Goal: Book appointment/travel/reservation

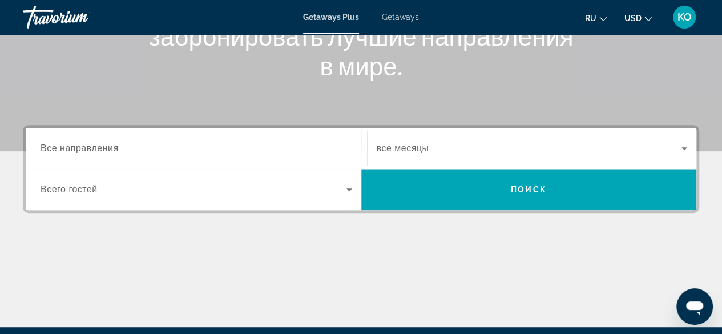
scroll to position [209, 0]
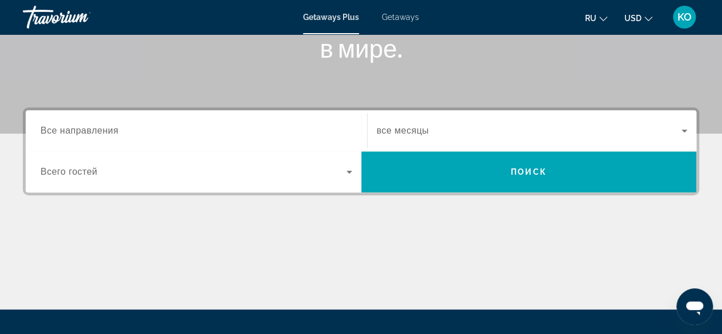
click at [105, 140] on div "Search widget" at bounding box center [196, 131] width 311 height 33
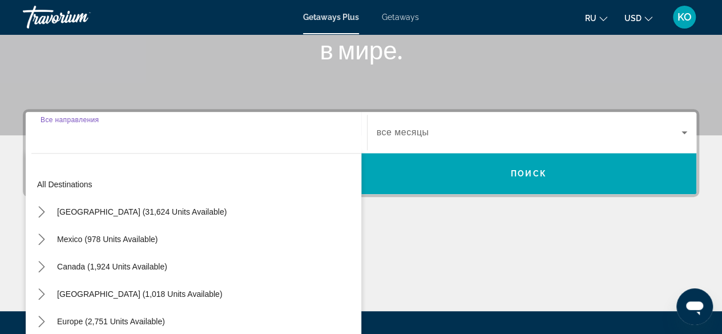
scroll to position [95, 0]
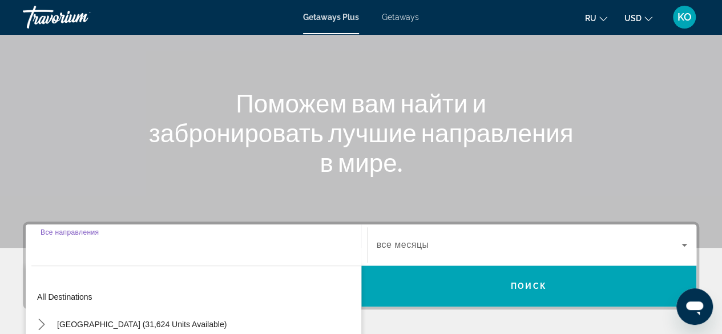
click at [83, 250] on input "Destination Все направления" at bounding box center [196, 245] width 311 height 14
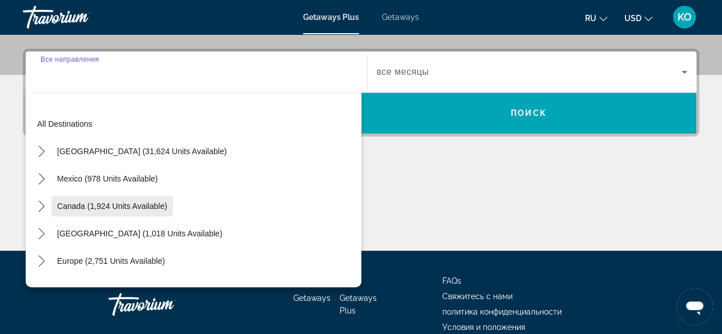
scroll to position [278, 0]
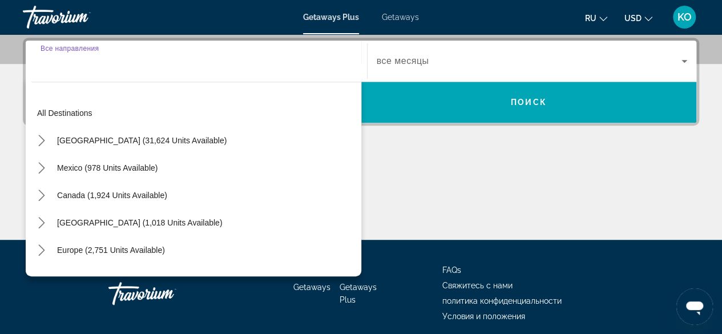
click at [111, 63] on input "Destination Все направления" at bounding box center [196, 62] width 311 height 14
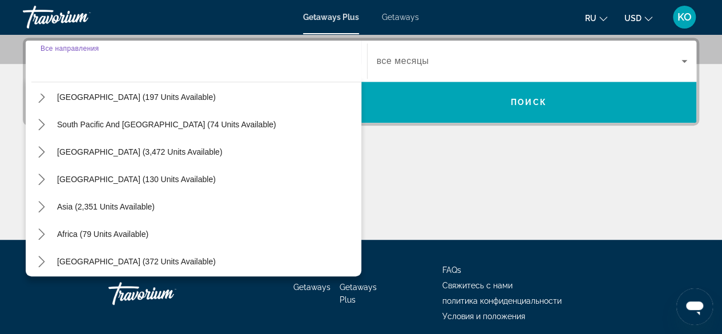
scroll to position [185, 0]
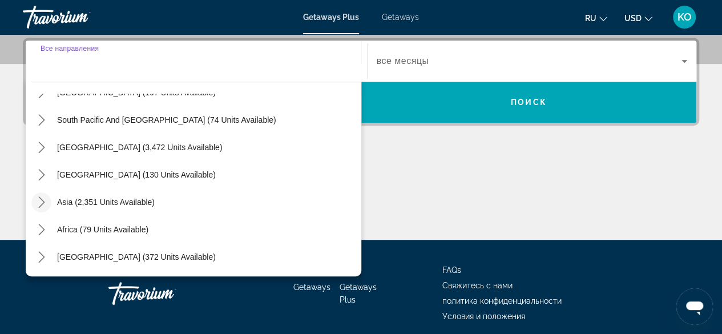
click at [40, 199] on icon "Toggle Asia (2,351 units available) submenu" at bounding box center [41, 201] width 11 height 11
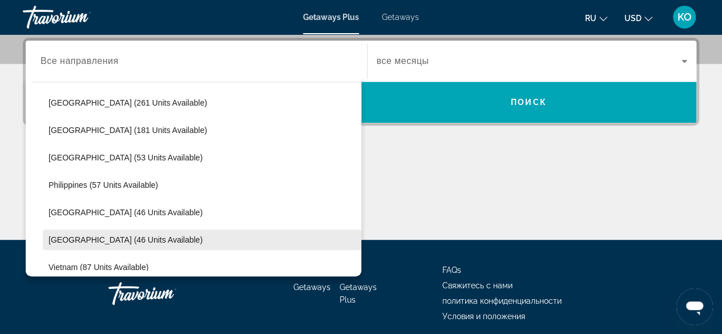
scroll to position [451, 0]
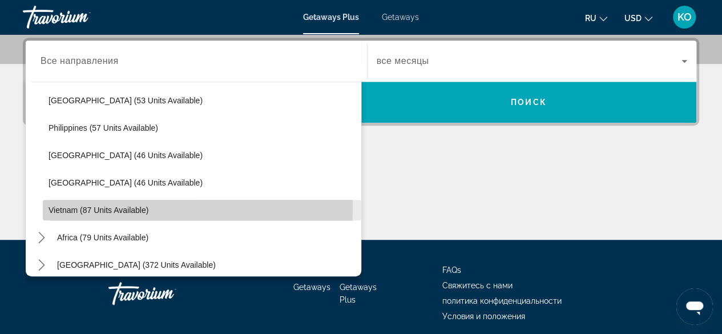
click at [56, 208] on span "Vietnam (87 units available)" at bounding box center [98, 209] width 100 height 9
type input "**********"
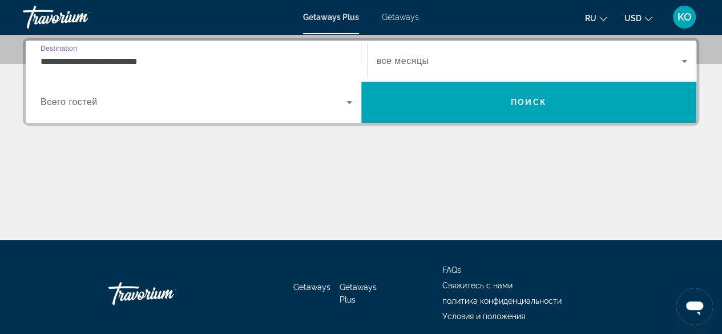
click at [347, 98] on icon "Search widget" at bounding box center [349, 102] width 14 height 14
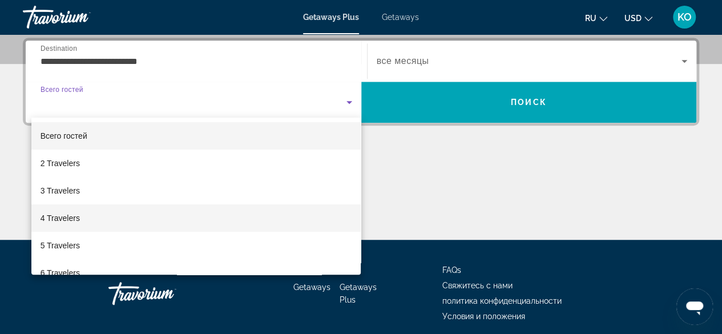
click at [65, 220] on span "4 Travelers" at bounding box center [60, 218] width 39 height 14
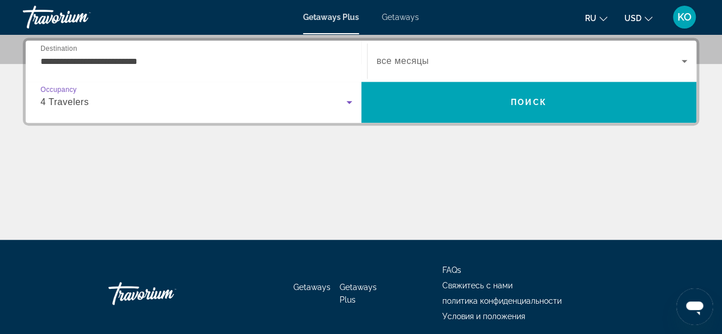
click at [412, 56] on span "все месяцы" at bounding box center [402, 61] width 52 height 10
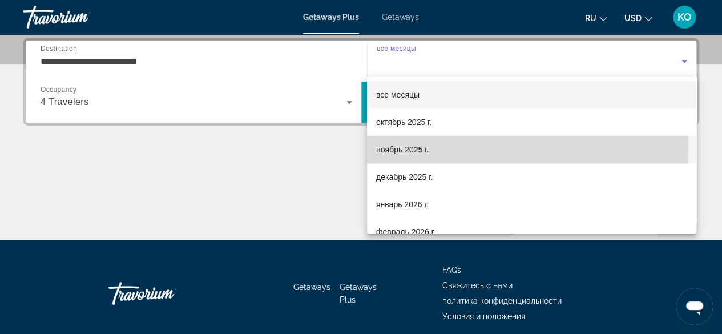
click at [416, 147] on span "ноябрь 2025 г." at bounding box center [402, 150] width 52 height 14
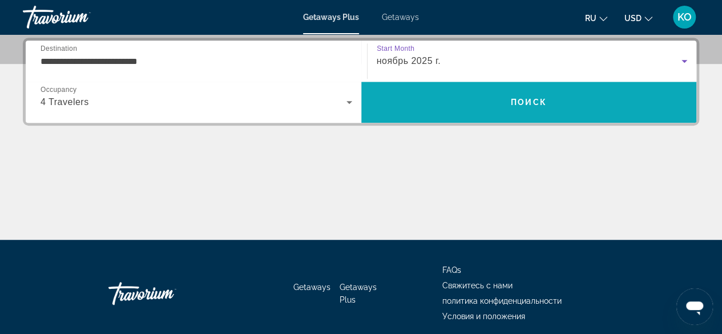
click at [465, 98] on span "Search" at bounding box center [528, 101] width 335 height 27
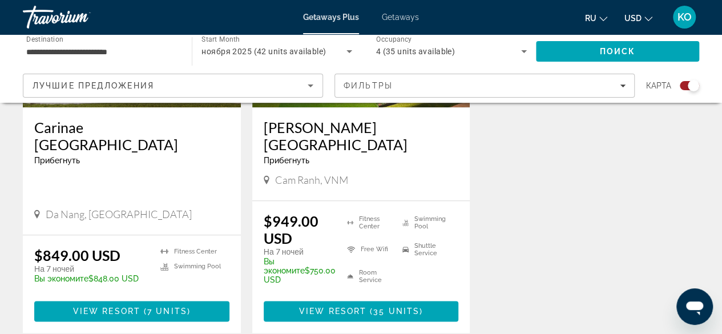
scroll to position [590, 0]
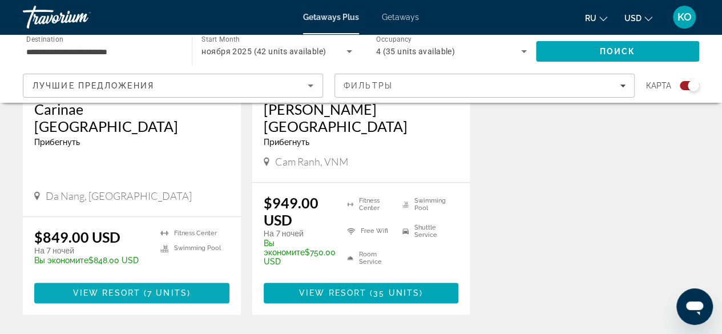
click at [153, 288] on span "7 units" at bounding box center [167, 292] width 40 height 9
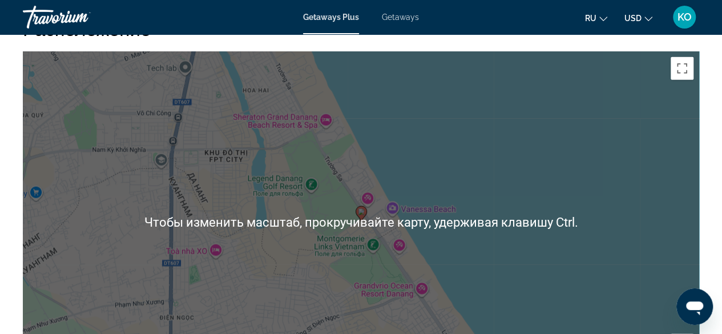
scroll to position [1426, 0]
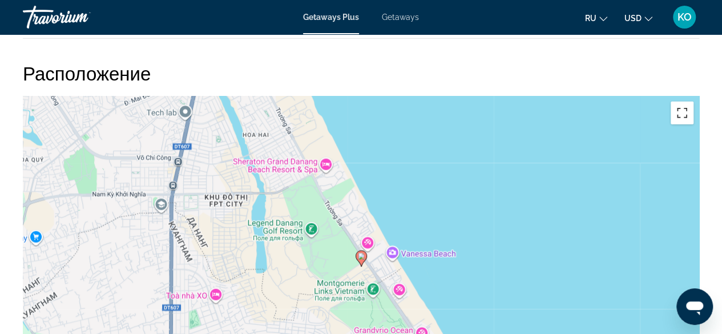
click at [683, 107] on button "Включить полноэкранный режим" at bounding box center [681, 113] width 23 height 23
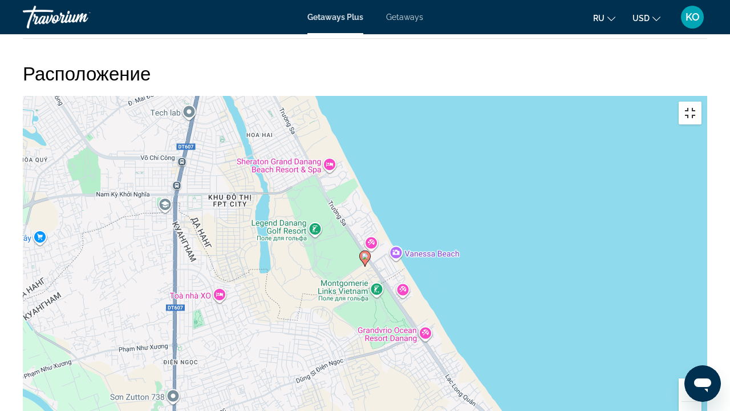
click at [702, 102] on button "Включить полноэкранный режим" at bounding box center [690, 113] width 23 height 23
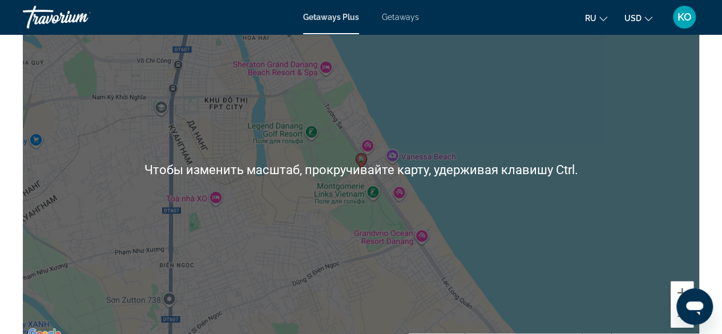
scroll to position [1540, 0]
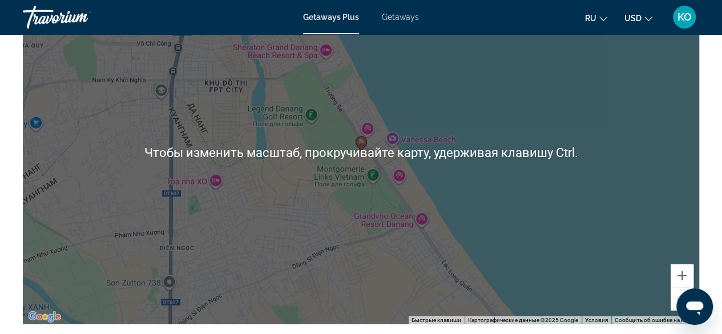
click at [534, 102] on div "Чтобы активировать перетаскивание с помощью клавиатуры, нажмите Alt + Ввод. Пос…" at bounding box center [361, 153] width 676 height 342
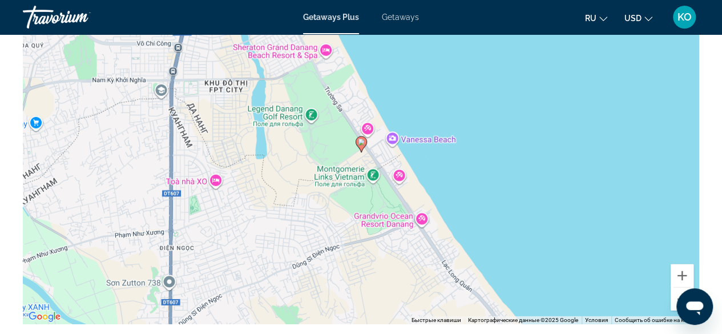
click at [517, 120] on div "Чтобы активировать перетаскивание с помощью клавиатуры, нажмите Alt + Ввод. Пос…" at bounding box center [361, 153] width 676 height 342
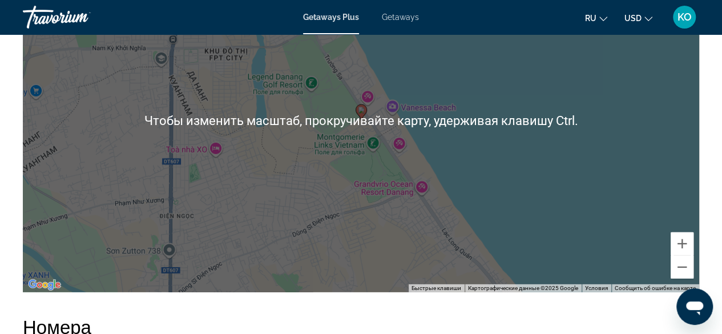
scroll to position [1597, 0]
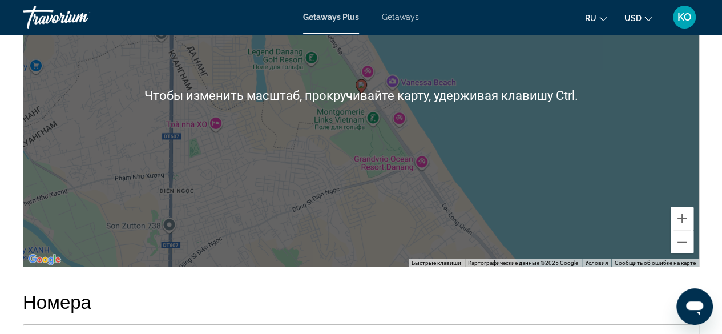
click at [347, 177] on div "Чтобы активировать перетаскивание с помощью клавиатуры, нажмите Alt + Ввод. Пос…" at bounding box center [361, 96] width 676 height 342
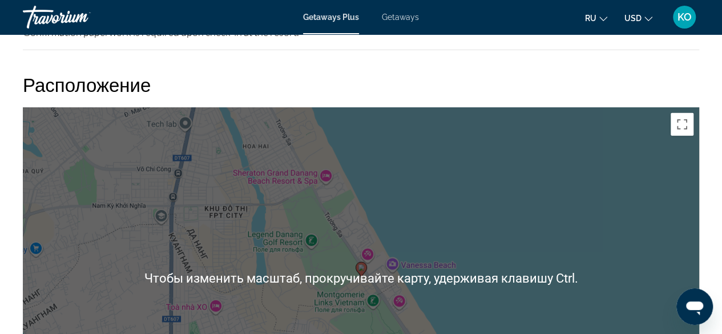
scroll to position [1144, 0]
